Goal: Find specific page/section: Find specific page/section

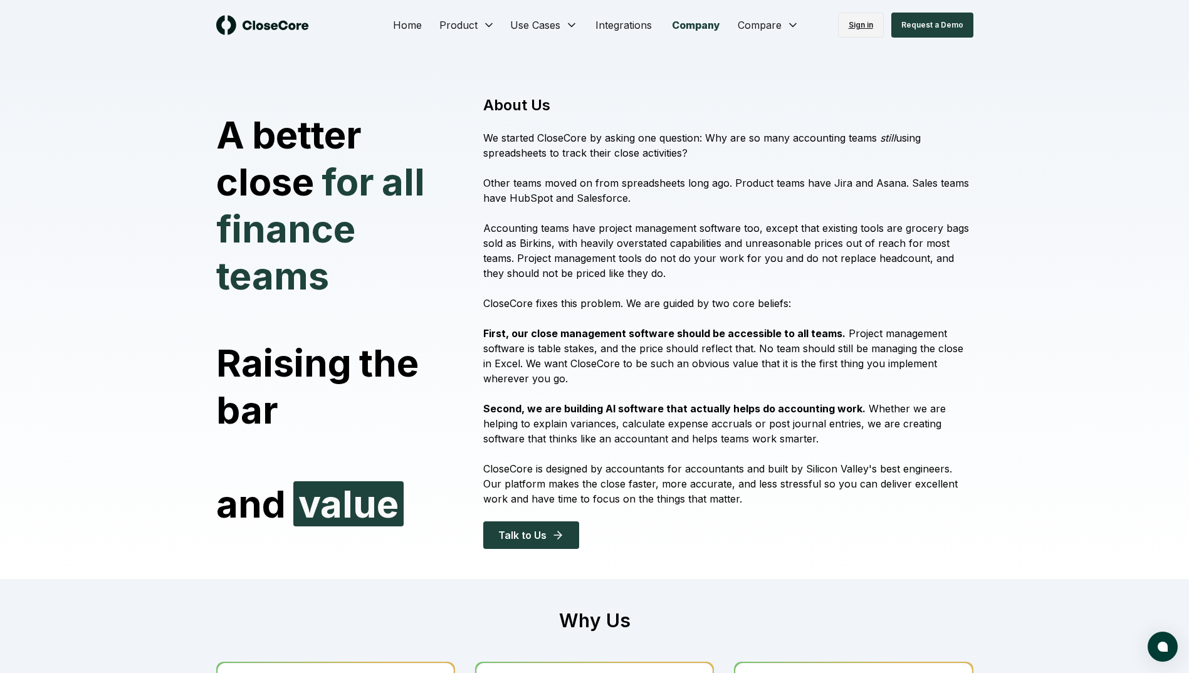
click at [856, 21] on link "Sign in" at bounding box center [861, 25] width 46 height 25
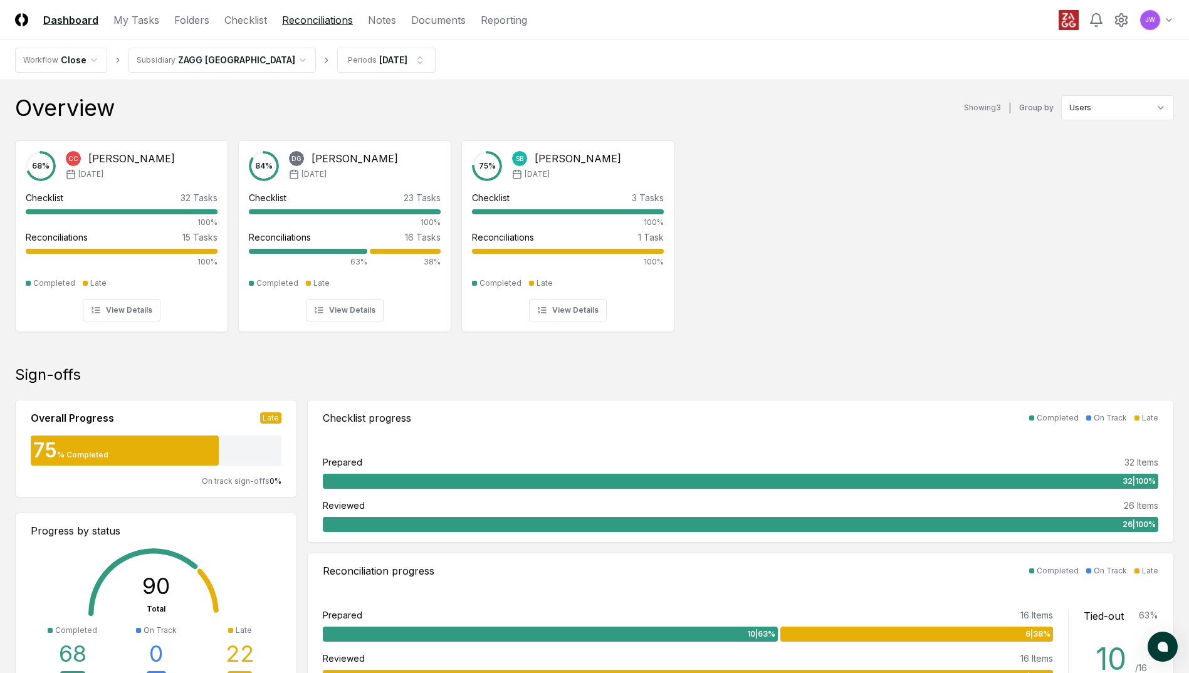
click at [323, 27] on link "Reconciliations" at bounding box center [317, 20] width 71 height 15
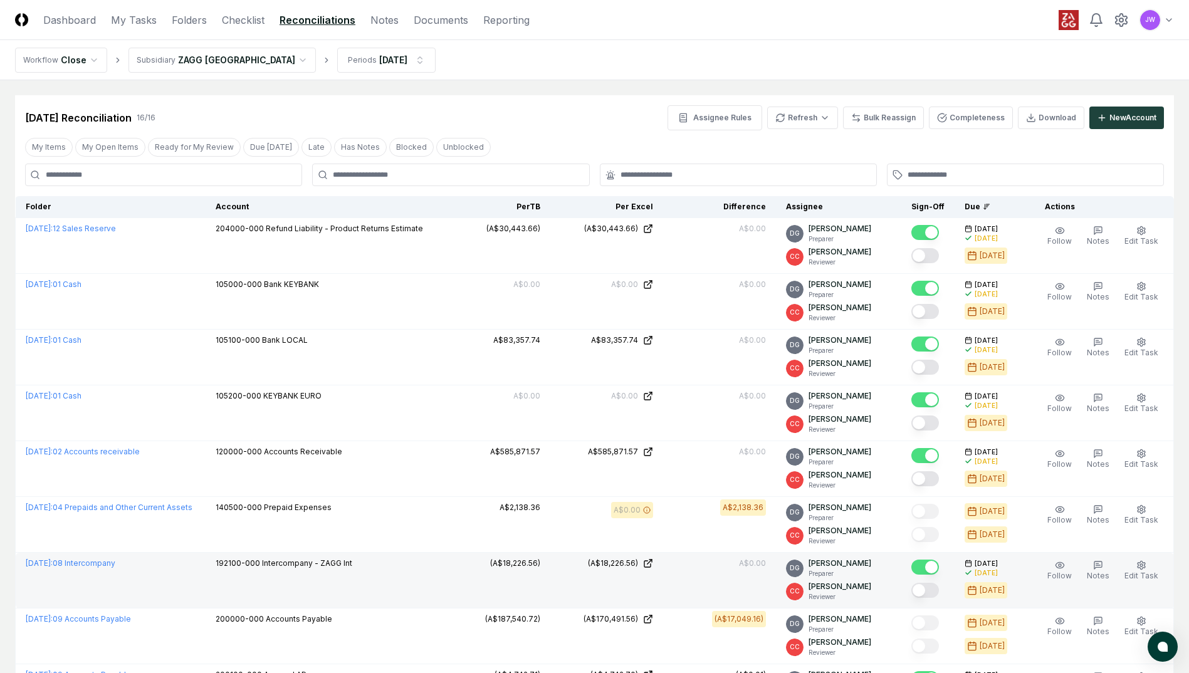
click at [538, 576] on td "(A$18,226.56)" at bounding box center [493, 581] width 113 height 56
